Goal: Task Accomplishment & Management: Use online tool/utility

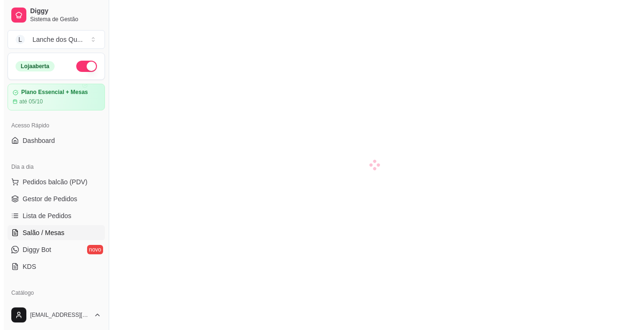
scroll to position [94, 0]
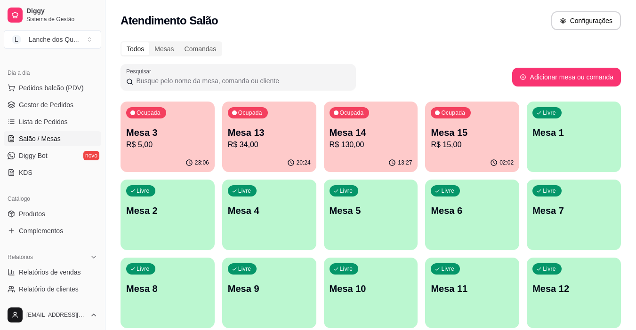
click at [558, 121] on div "Livre Mesa 1" at bounding box center [574, 131] width 94 height 59
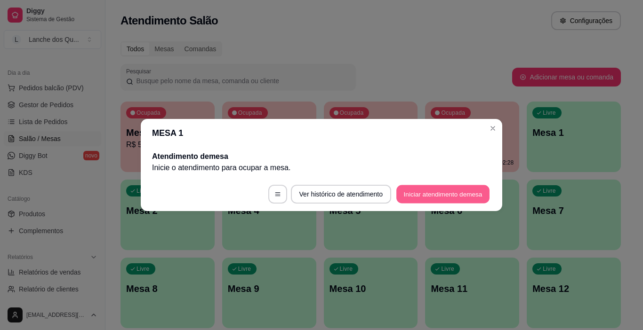
click at [457, 191] on button "Iniciar atendimento de mesa" at bounding box center [442, 194] width 93 height 18
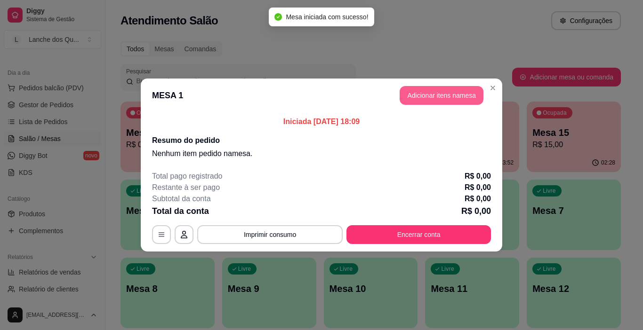
click at [438, 94] on button "Adicionar itens na mesa" at bounding box center [442, 95] width 84 height 19
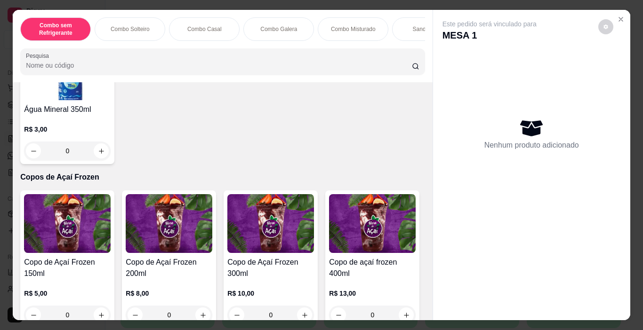
scroll to position [2212, 0]
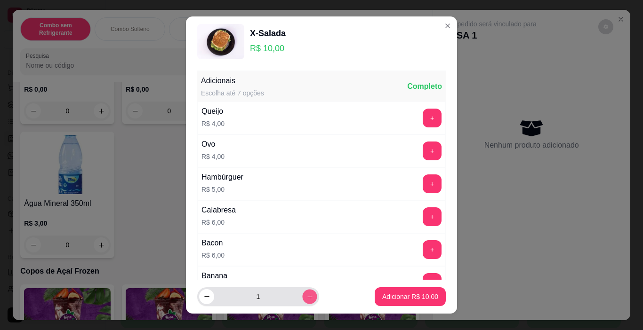
click at [302, 293] on button "increase-product-quantity" at bounding box center [309, 296] width 15 height 15
type input "2"
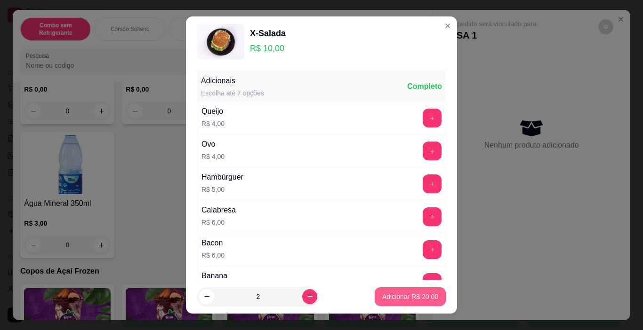
click at [405, 291] on button "Adicionar R$ 20,00" at bounding box center [410, 297] width 71 height 19
type input "2"
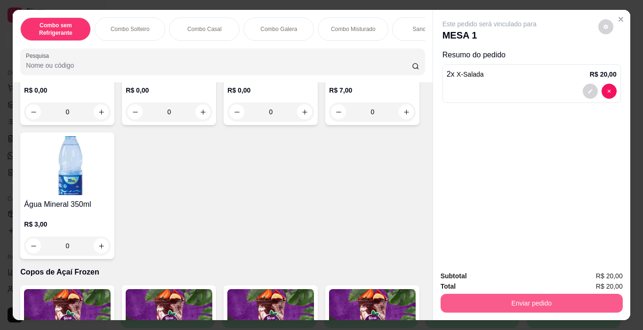
click at [503, 296] on button "Enviar pedido" at bounding box center [531, 303] width 182 height 19
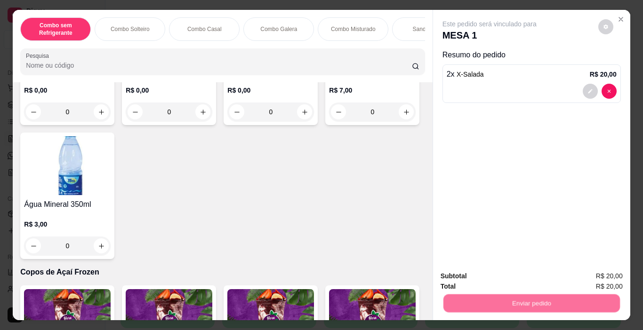
click at [476, 280] on button "Não registrar e enviar pedido" at bounding box center [500, 277] width 98 height 18
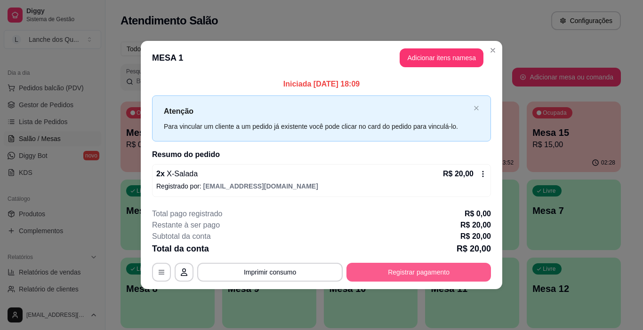
click at [385, 266] on button "Registrar pagamento" at bounding box center [418, 272] width 144 height 19
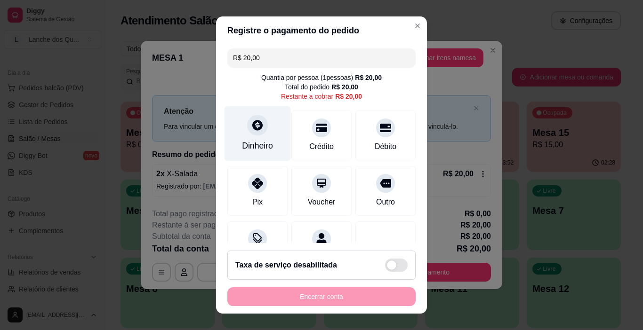
click at [262, 142] on div "Dinheiro" at bounding box center [257, 146] width 31 height 12
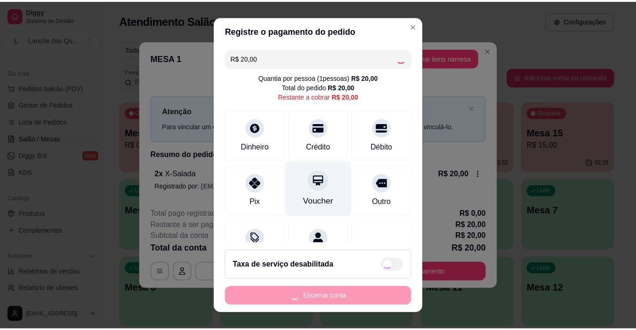
scroll to position [43, 0]
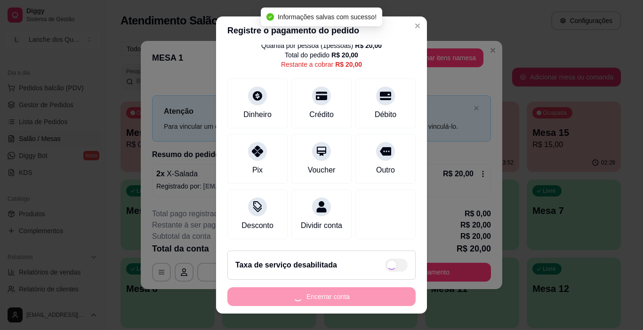
type input "R$ 0,00"
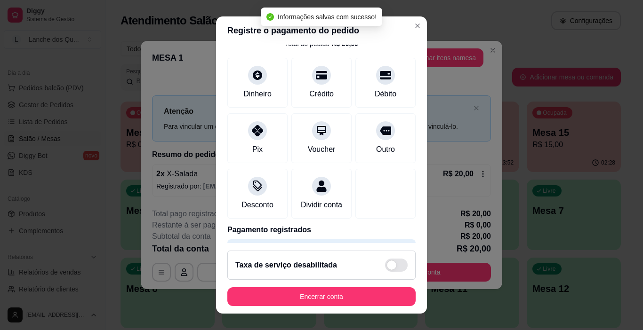
click at [364, 297] on button "Encerrar conta" at bounding box center [321, 297] width 188 height 19
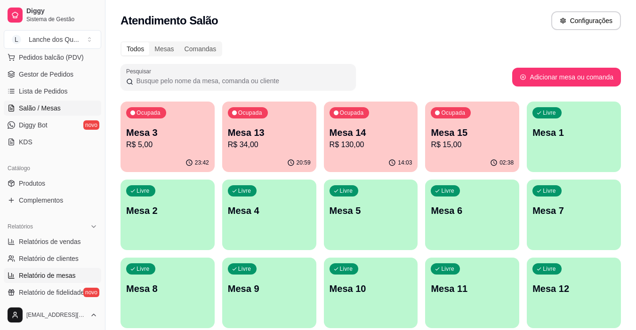
scroll to position [141, 0]
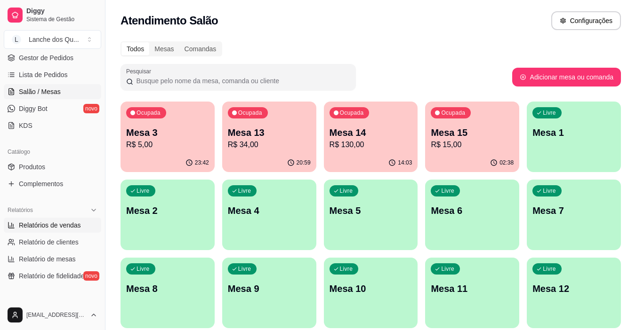
click at [58, 228] on span "Relatórios de vendas" at bounding box center [50, 225] width 62 height 9
click at [44, 228] on span "Relatórios de vendas" at bounding box center [50, 225] width 62 height 9
select select "ALL"
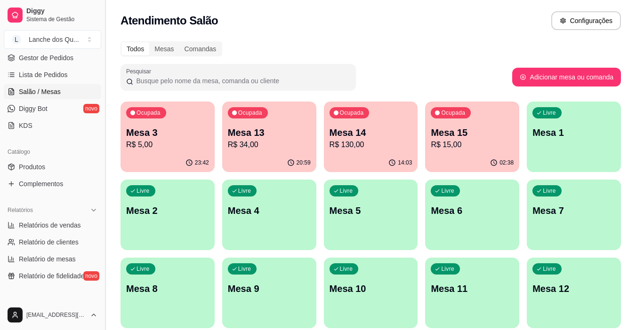
select select "ALL"
select select "0"
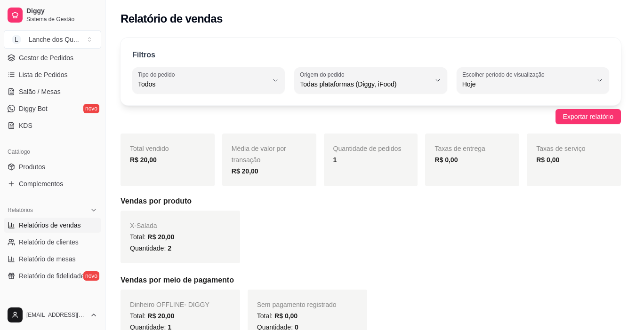
scroll to position [157, 0]
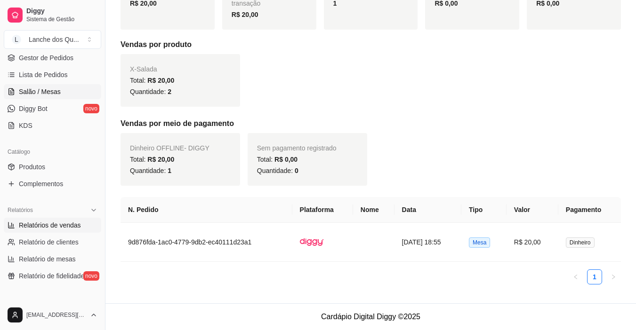
click at [35, 94] on span "Salão / Mesas" at bounding box center [40, 91] width 42 height 9
